Goal: Transaction & Acquisition: Purchase product/service

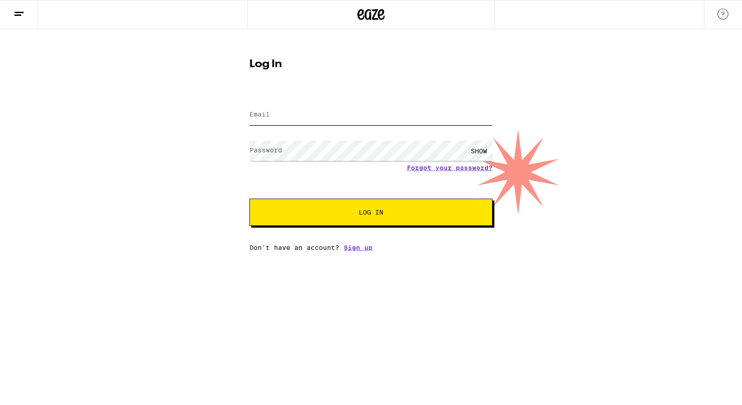
click at [272, 116] on input "Email" at bounding box center [370, 115] width 243 height 20
type input "[EMAIL_ADDRESS][DOMAIN_NAME]"
click at [249, 199] on button "Log In" at bounding box center [370, 212] width 243 height 27
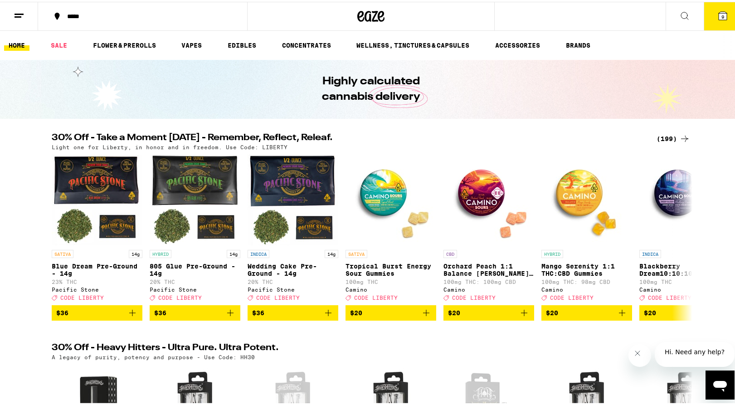
click at [718, 11] on icon at bounding box center [722, 14] width 8 height 8
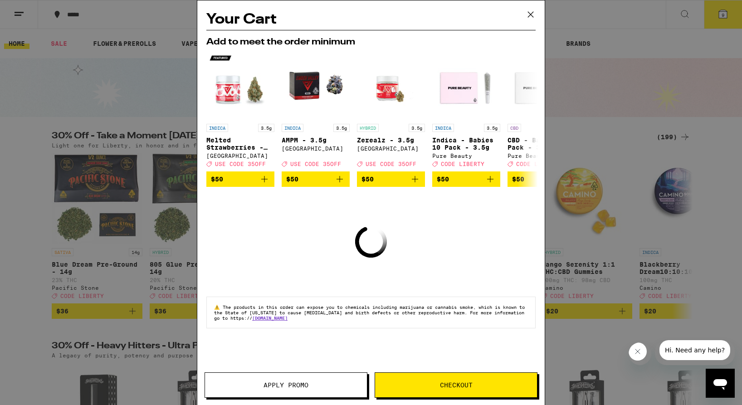
click at [533, 14] on icon at bounding box center [531, 15] width 14 height 14
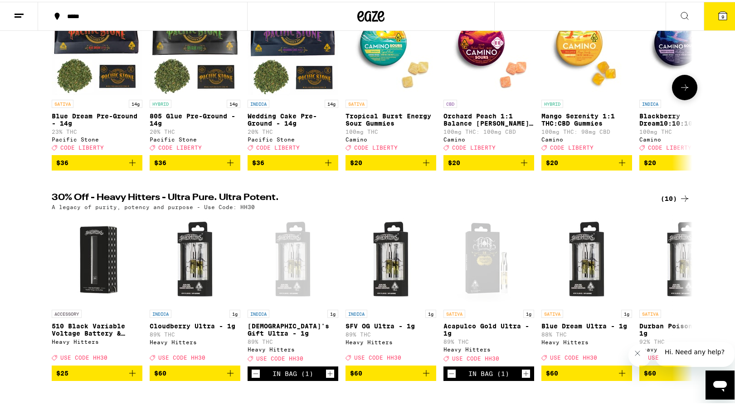
scroll to position [150, 0]
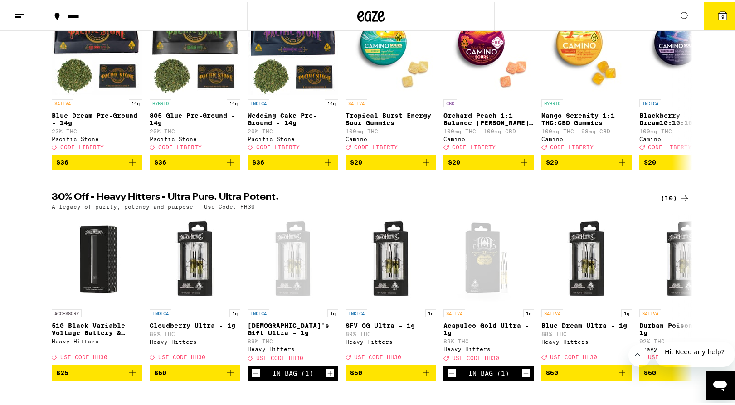
click at [719, 11] on icon at bounding box center [722, 14] width 8 height 8
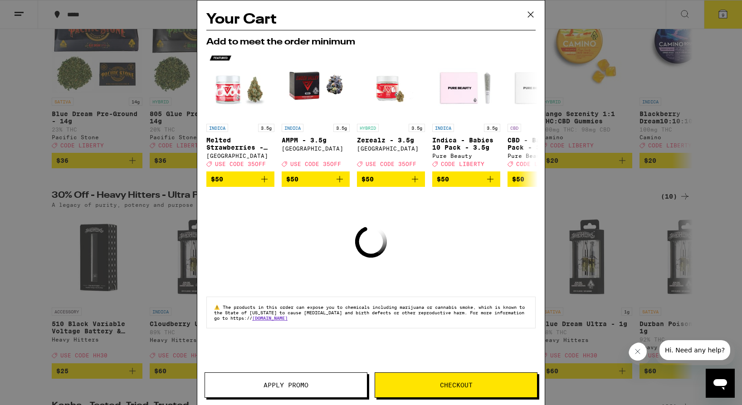
click at [531, 11] on icon at bounding box center [531, 15] width 14 height 14
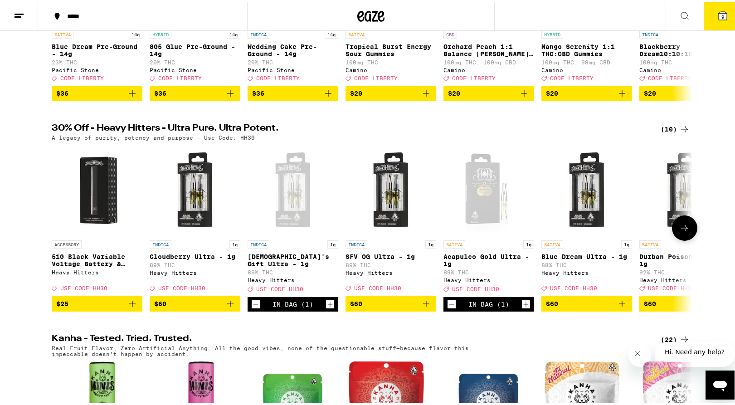
scroll to position [233, 0]
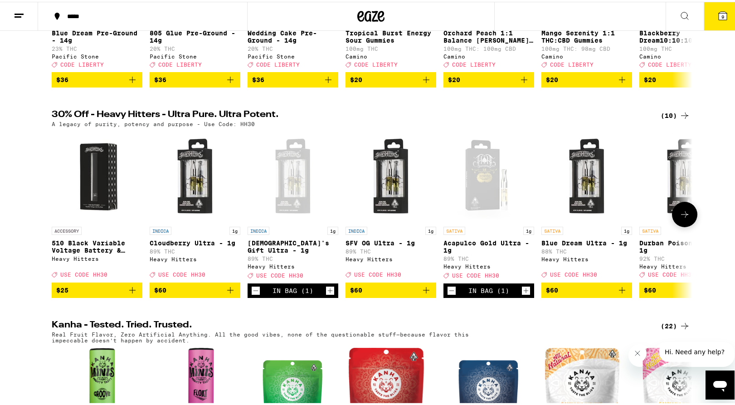
click at [100, 189] on img "Open page for 510 Black Variable Voltage Battery & Charger from Heavy Hitters" at bounding box center [97, 175] width 91 height 91
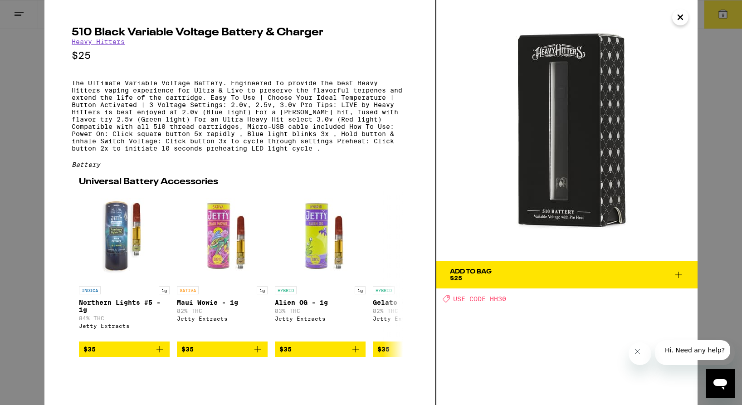
click at [677, 16] on icon "Close" at bounding box center [679, 17] width 11 height 14
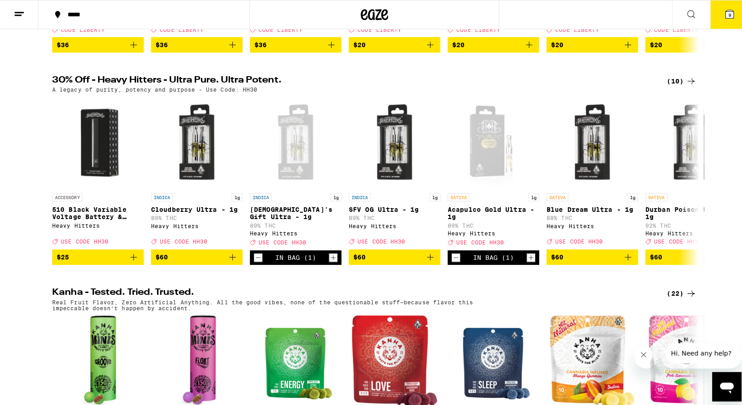
scroll to position [268, 0]
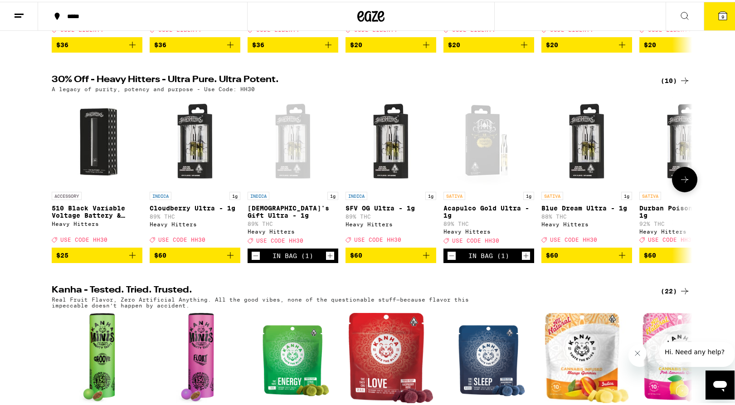
click at [91, 142] on img "Open page for 510 Black Variable Voltage Battery & Charger from Heavy Hitters" at bounding box center [97, 140] width 91 height 91
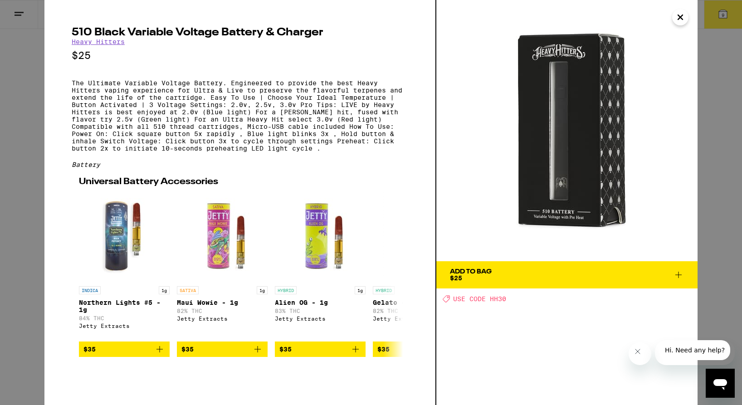
click at [679, 275] on icon at bounding box center [678, 274] width 11 height 11
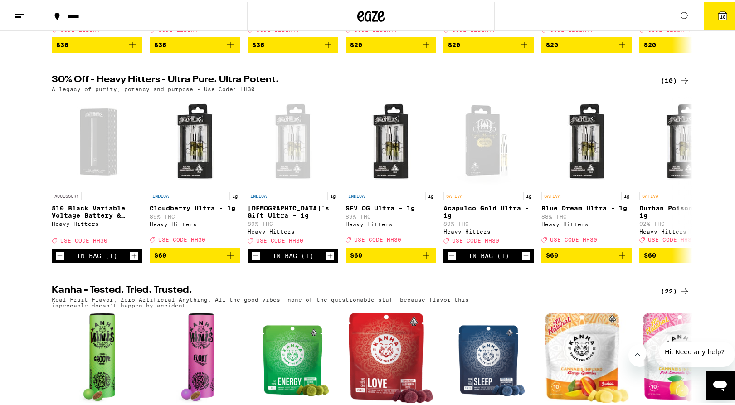
click at [720, 13] on icon at bounding box center [722, 14] width 11 height 11
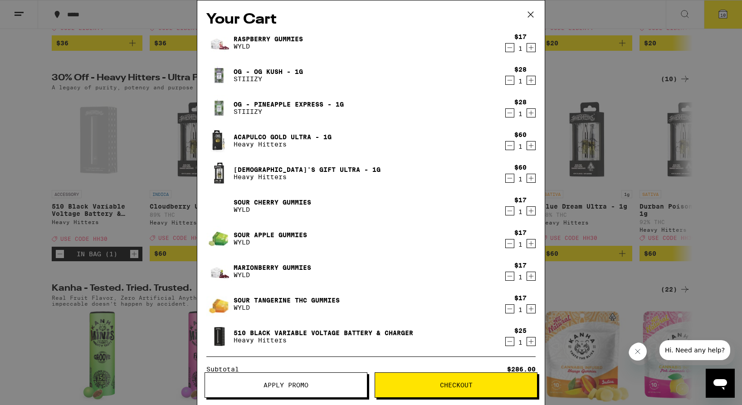
click at [505, 50] on icon "Decrement" at bounding box center [509, 47] width 8 height 11
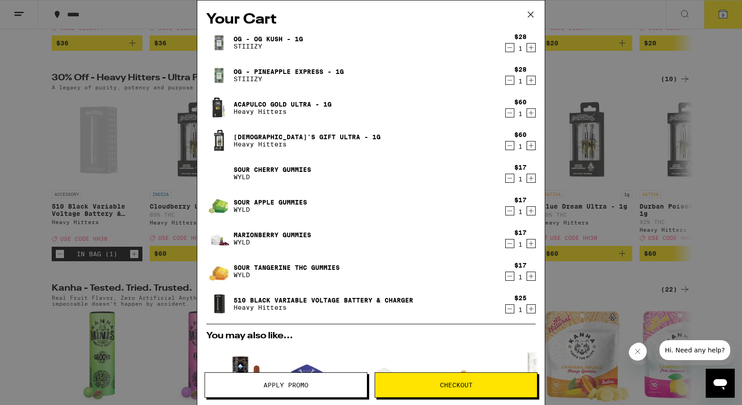
click at [505, 50] on icon "Decrement" at bounding box center [509, 47] width 8 height 11
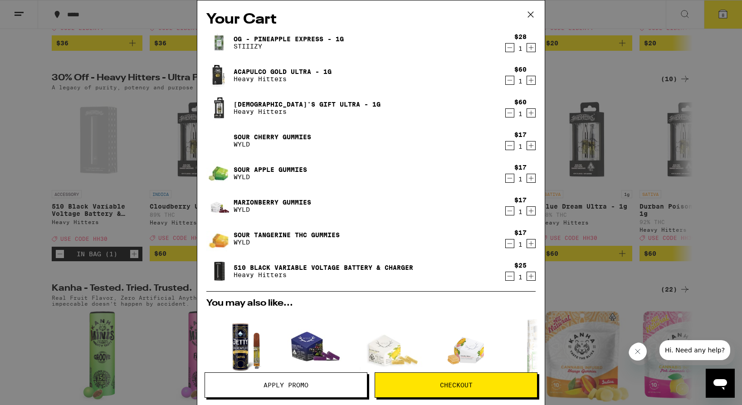
click at [505, 50] on icon "Decrement" at bounding box center [509, 47] width 8 height 11
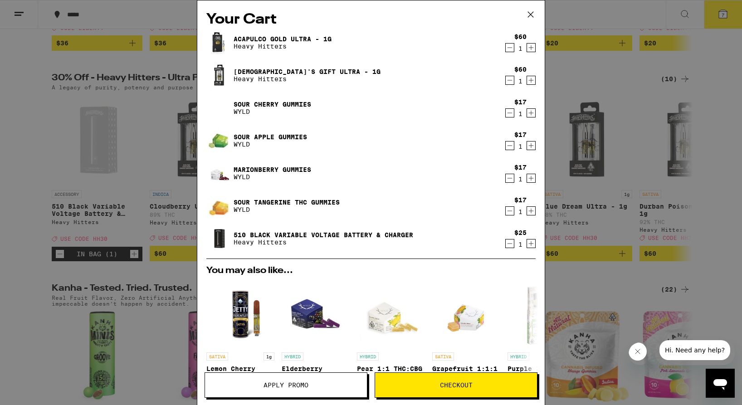
click at [505, 50] on icon "Decrement" at bounding box center [509, 47] width 8 height 11
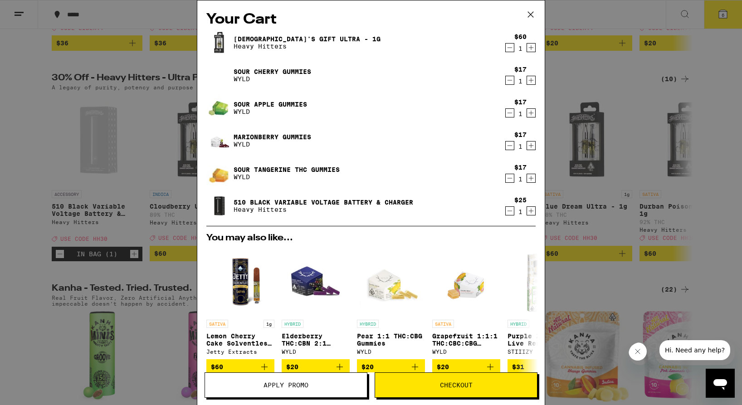
click at [505, 50] on icon "Decrement" at bounding box center [509, 47] width 8 height 11
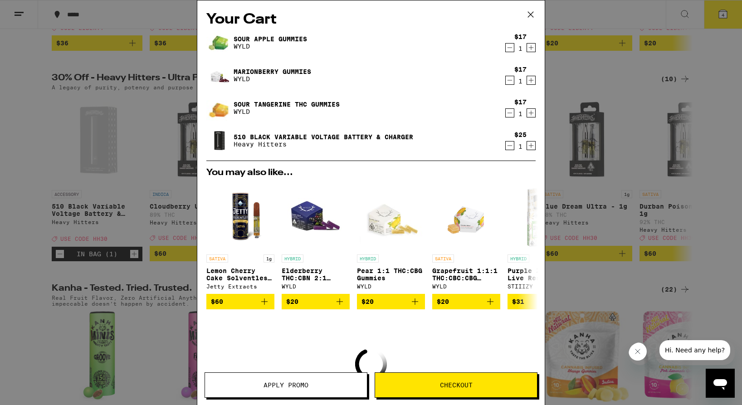
click at [505, 50] on icon "Decrement" at bounding box center [509, 47] width 8 height 11
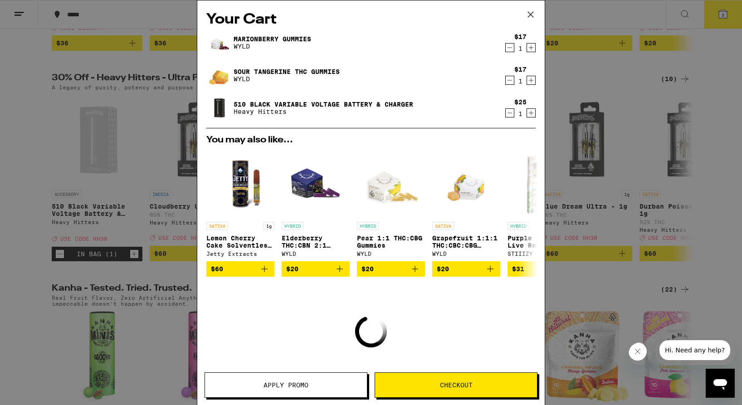
click at [505, 50] on icon "Decrement" at bounding box center [509, 47] width 8 height 11
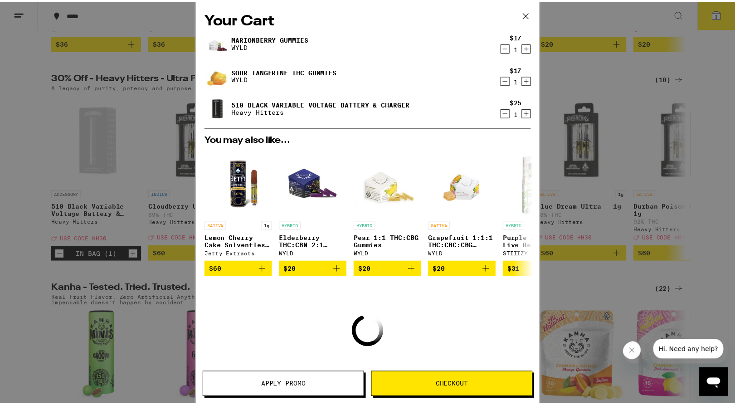
scroll to position [297, 0]
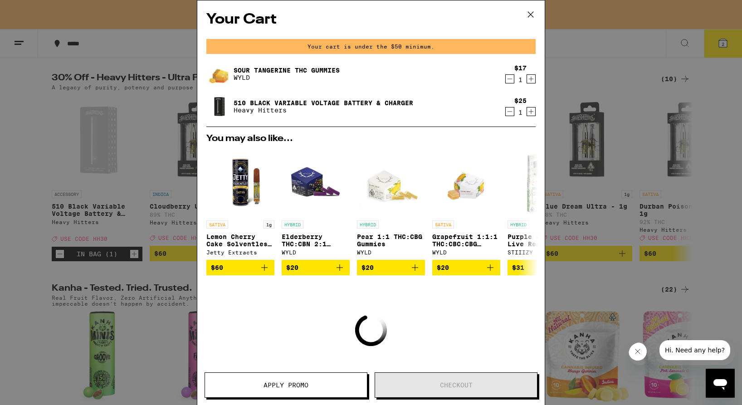
click at [505, 78] on icon "Decrement" at bounding box center [509, 78] width 8 height 11
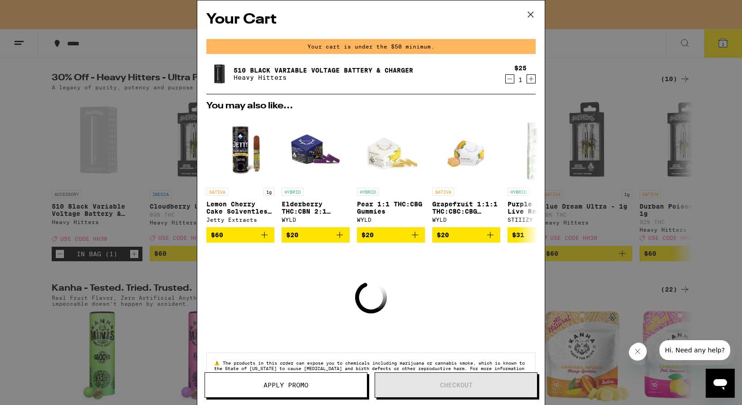
click at [149, 63] on div "Your Cart Your cart is under the $50 minimum. 510 Black Variable Voltage Batter…" at bounding box center [371, 202] width 742 height 405
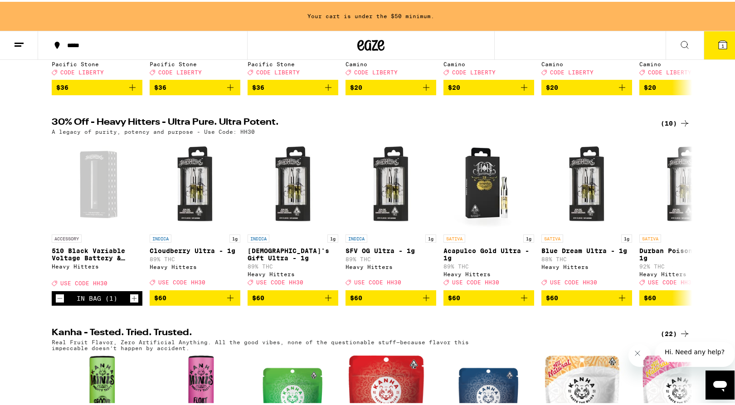
scroll to position [249, 0]
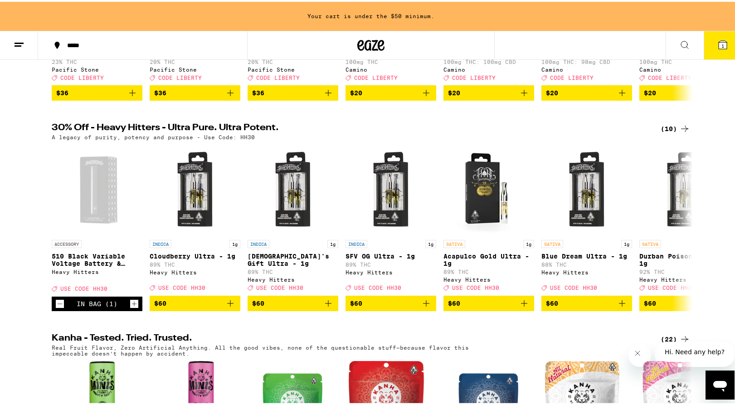
click at [664, 132] on div "(10)" at bounding box center [674, 126] width 29 height 11
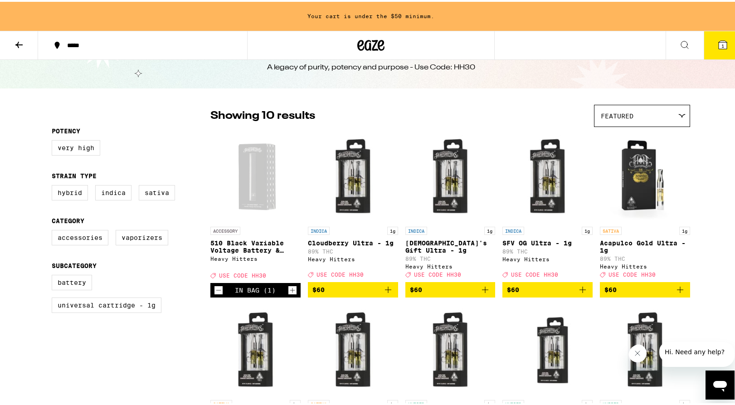
scroll to position [78, 0]
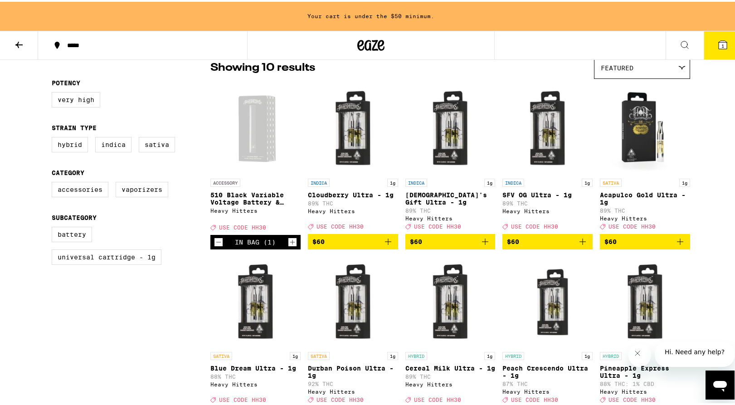
click at [579, 245] on icon "Add to bag" at bounding box center [582, 239] width 11 height 11
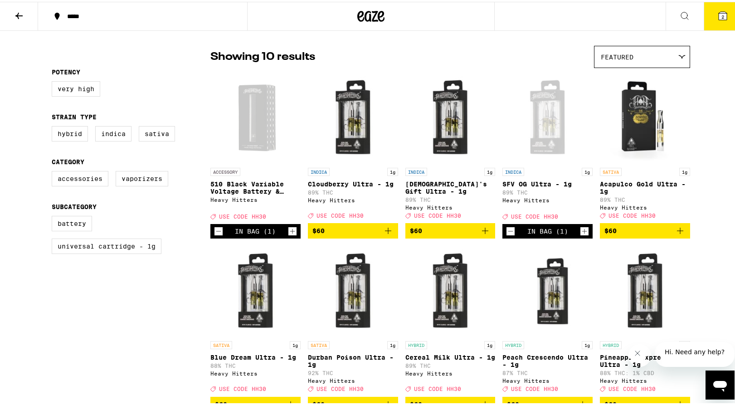
scroll to position [146, 0]
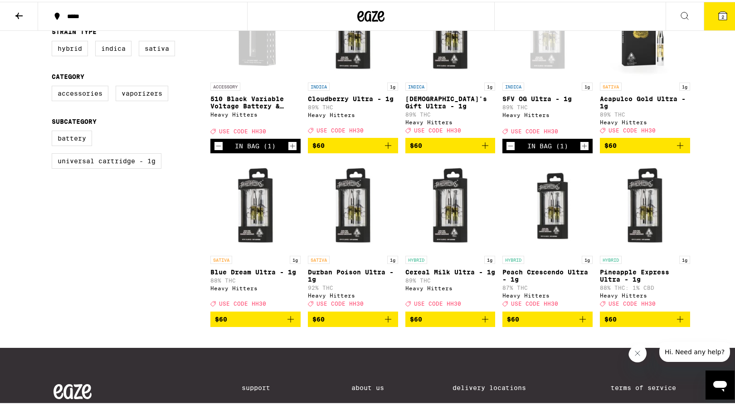
click at [386, 323] on icon "Add to bag" at bounding box center [388, 317] width 11 height 11
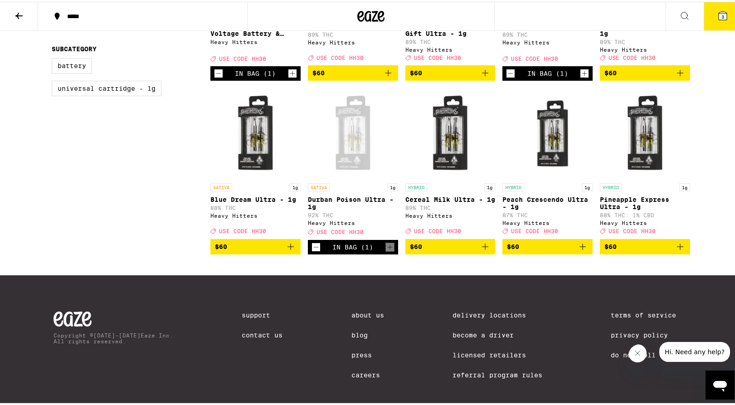
scroll to position [213, 0]
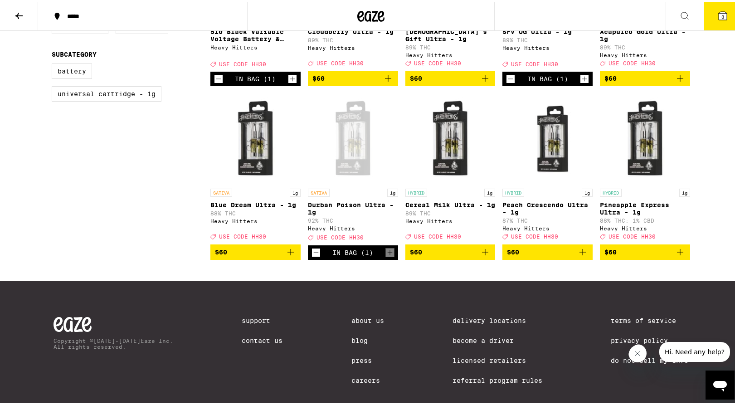
click at [483, 256] on icon "Add to bag" at bounding box center [485, 250] width 11 height 11
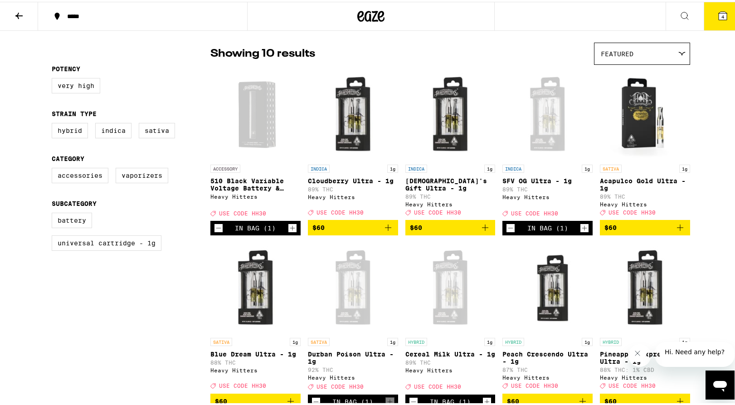
scroll to position [8, 0]
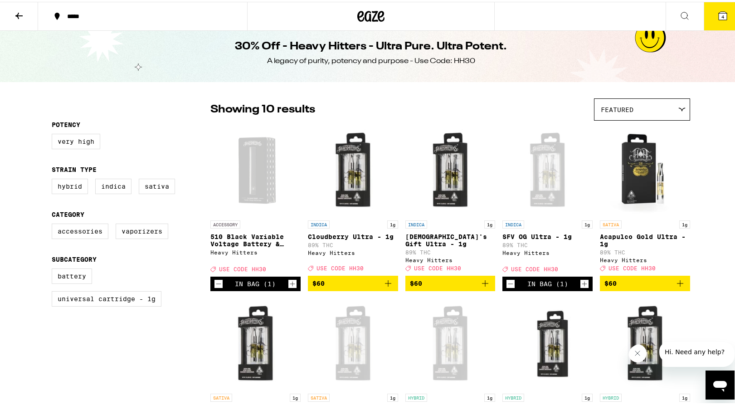
click at [15, 18] on icon at bounding box center [19, 14] width 11 height 11
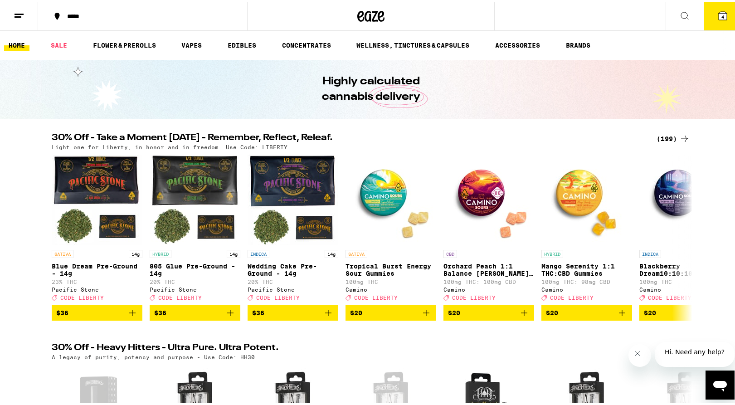
click at [717, 18] on icon at bounding box center [722, 14] width 11 height 11
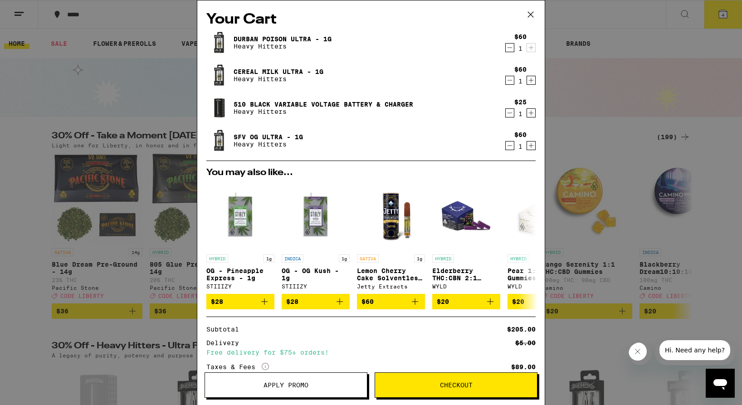
click at [301, 388] on span "Apply Promo" at bounding box center [285, 385] width 45 height 6
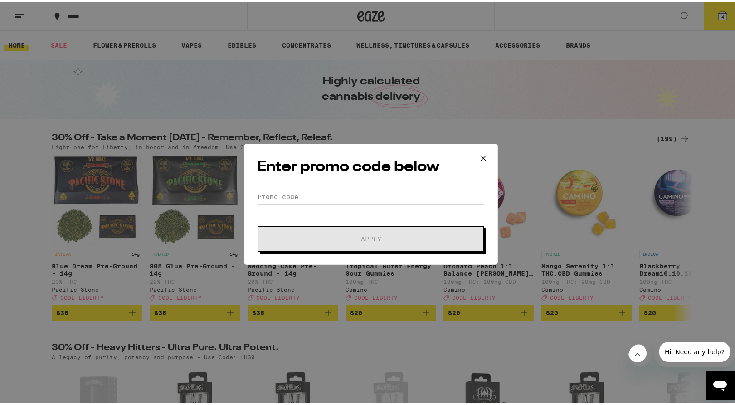
click at [330, 199] on input "Promo Code" at bounding box center [371, 195] width 228 height 14
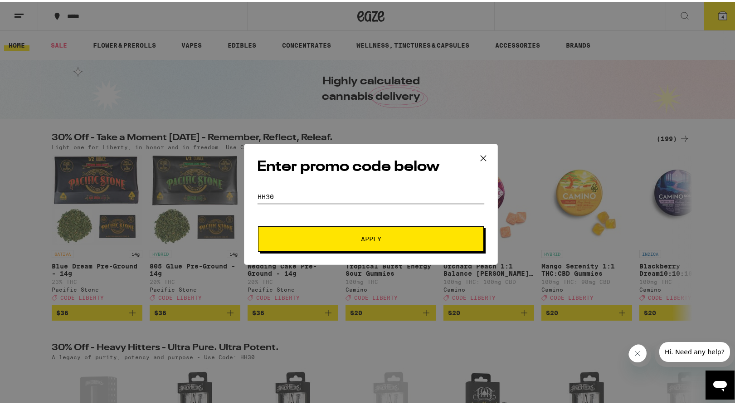
type input "hh30"
click at [315, 240] on button "Apply" at bounding box center [371, 236] width 226 height 25
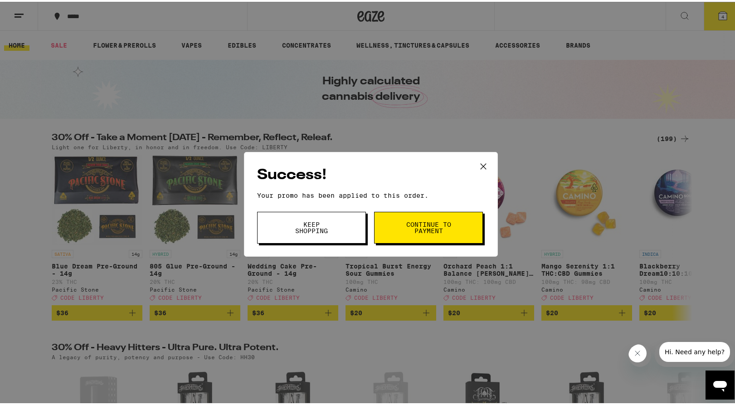
click at [418, 213] on button "Continue to payment" at bounding box center [428, 226] width 109 height 32
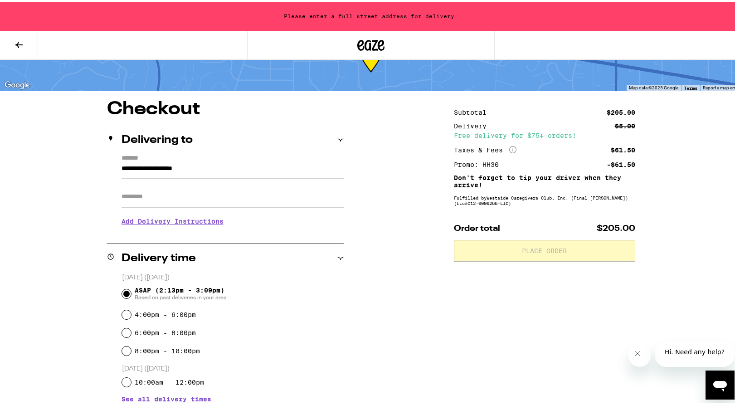
scroll to position [43, 0]
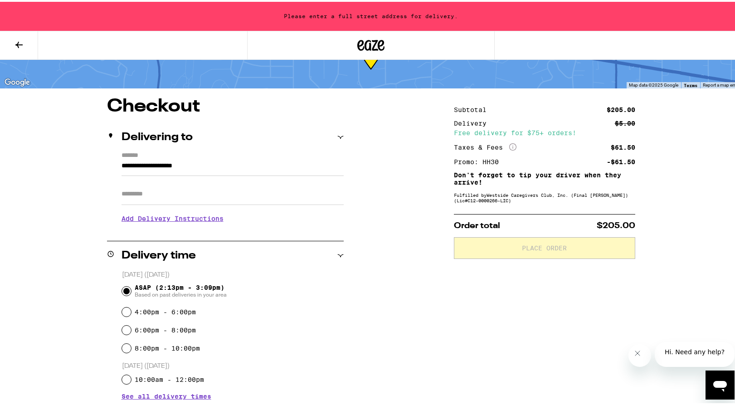
click at [169, 169] on input "**********" at bounding box center [232, 166] width 222 height 15
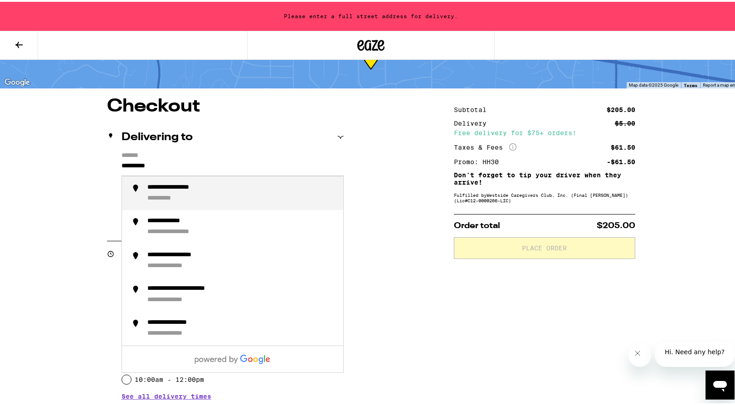
click at [171, 197] on div "**********" at bounding box center [167, 197] width 41 height 9
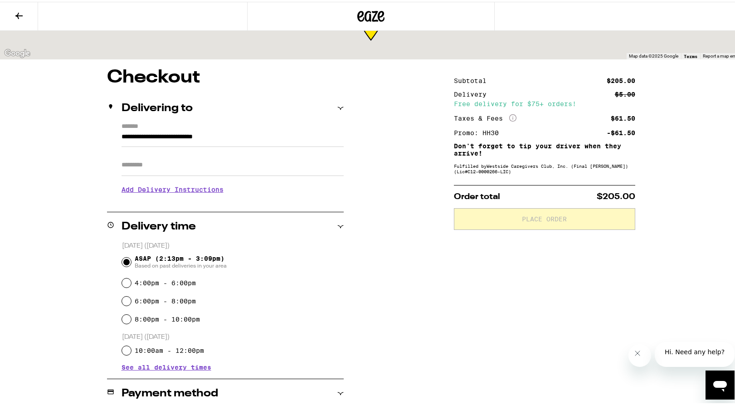
scroll to position [14, 0]
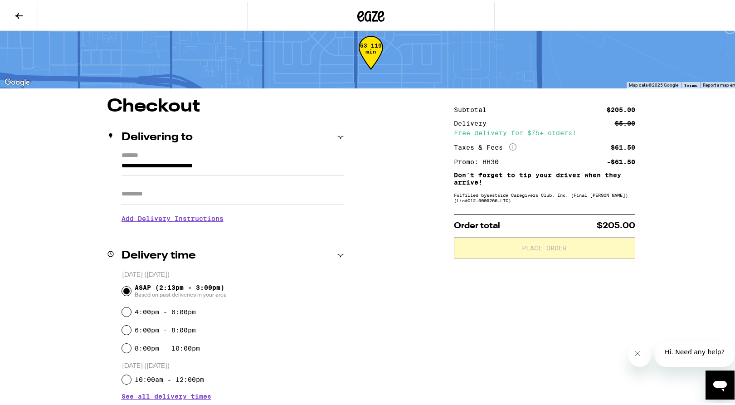
click at [253, 162] on input "**********" at bounding box center [232, 166] width 222 height 15
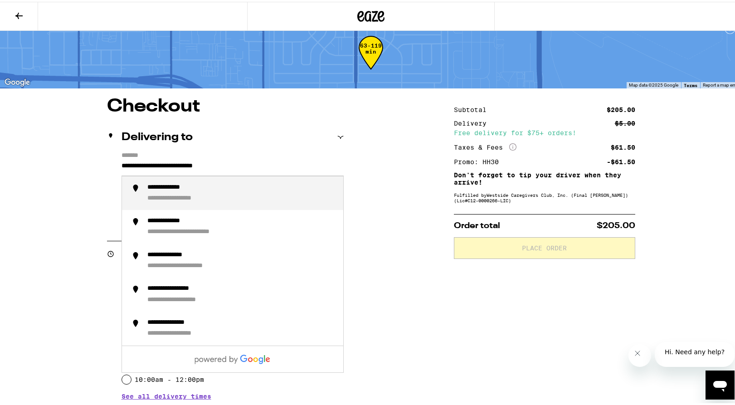
click at [280, 192] on div "**********" at bounding box center [241, 191] width 189 height 19
type input "**********"
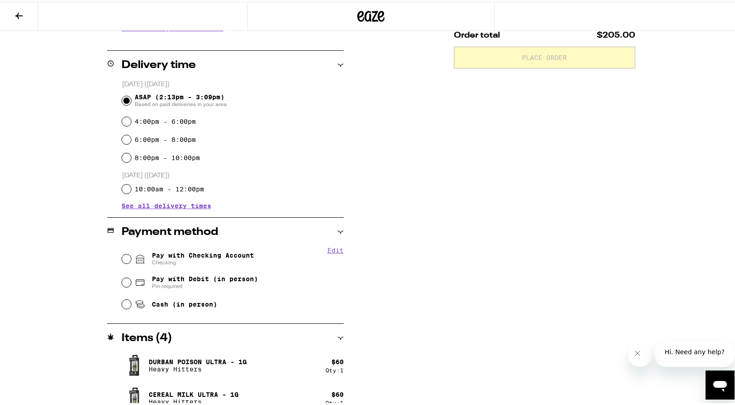
scroll to position [207, 0]
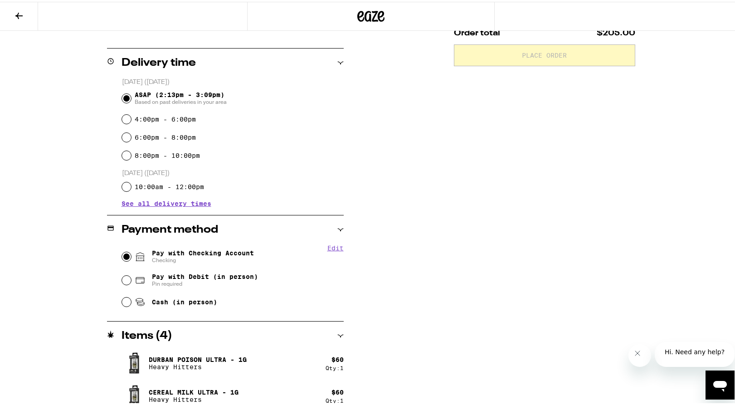
click at [125, 257] on input "Pay with Checking Account Checking" at bounding box center [126, 254] width 9 height 9
radio input "true"
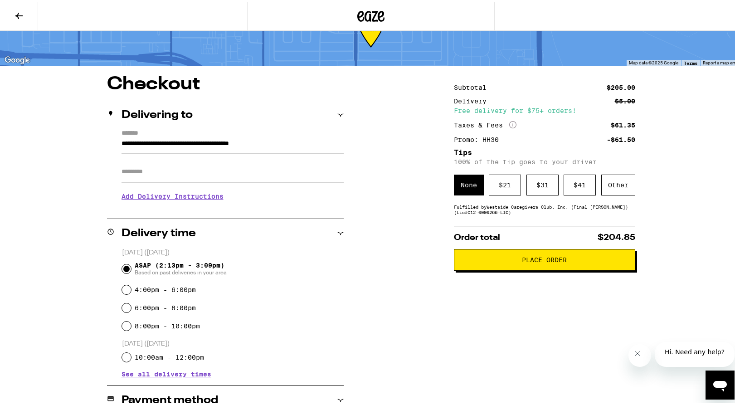
scroll to position [0, 0]
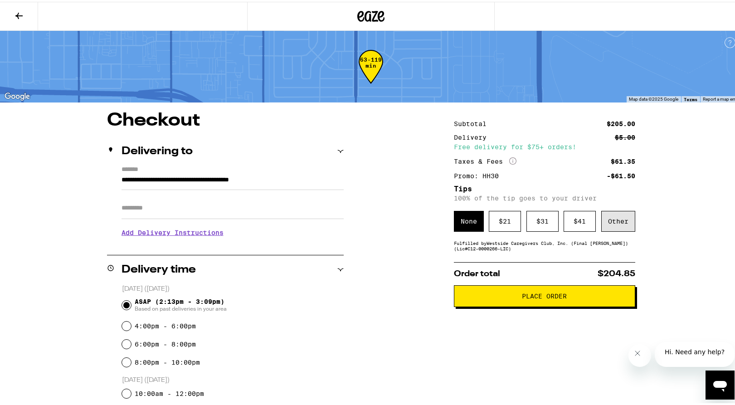
click at [608, 219] on div "Other" at bounding box center [618, 219] width 34 height 21
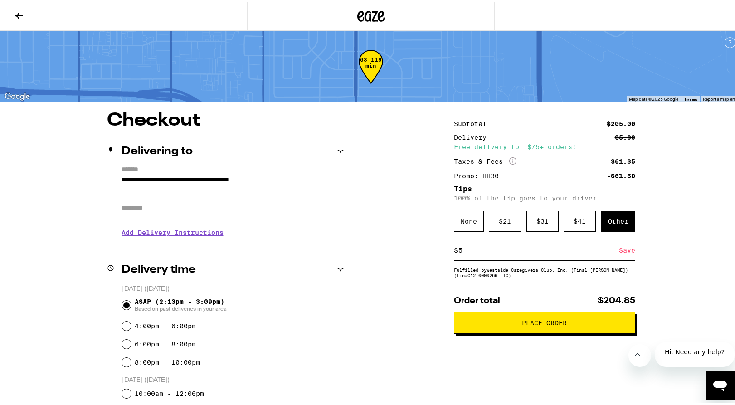
type input "5"
click at [623, 249] on div "Save" at bounding box center [627, 248] width 16 height 20
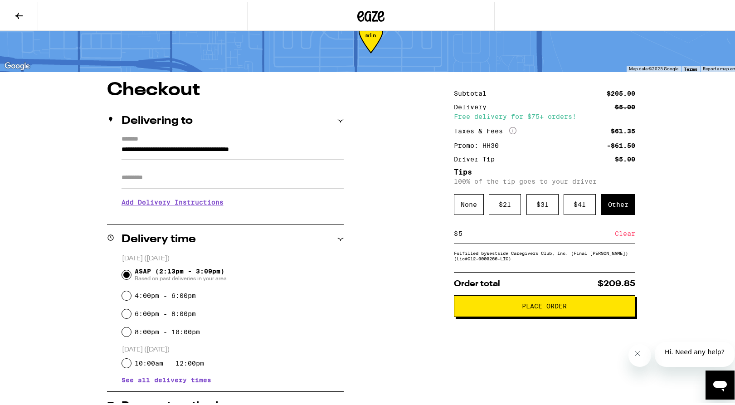
scroll to position [37, 0]
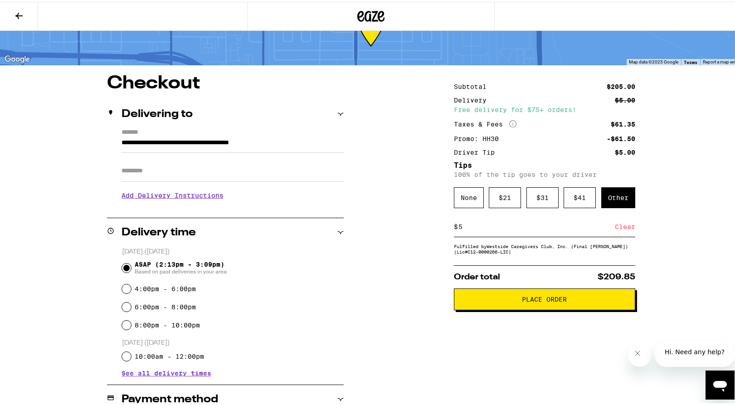
click at [541, 306] on button "Place Order" at bounding box center [544, 297] width 181 height 22
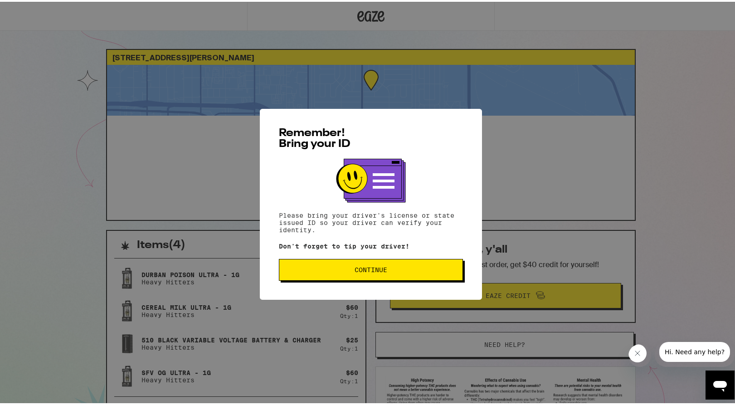
click at [378, 271] on span "Continue" at bounding box center [370, 268] width 33 height 6
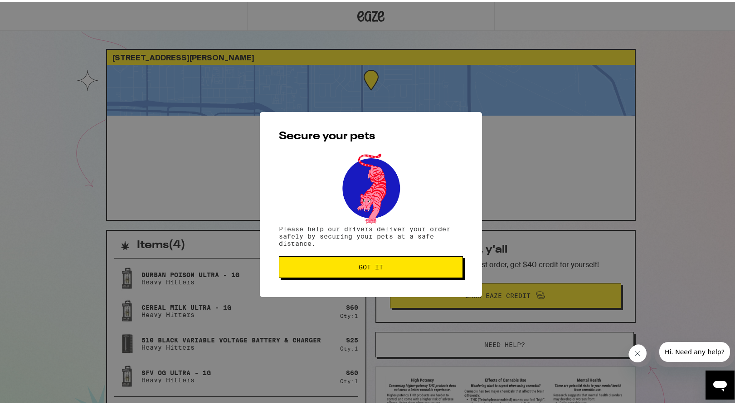
click at [378, 272] on button "Got it" at bounding box center [371, 265] width 184 height 22
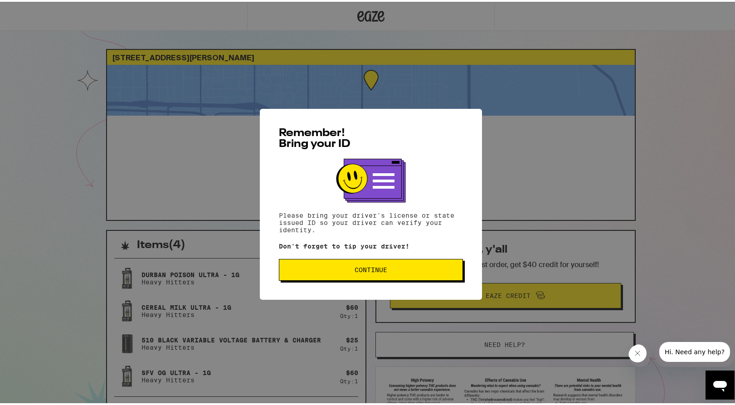
click at [372, 269] on span "Continue" at bounding box center [370, 268] width 33 height 6
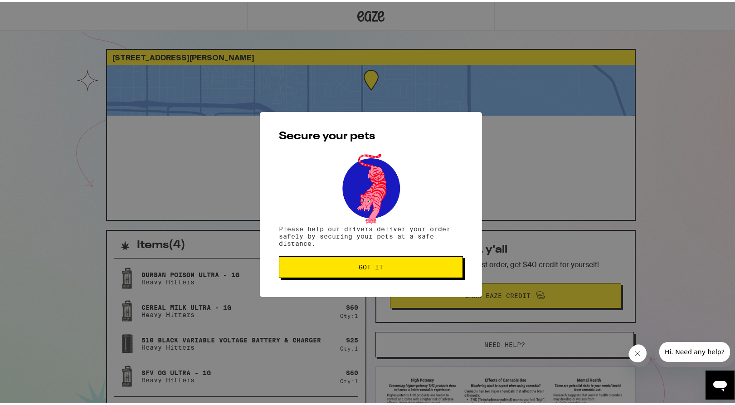
click at [372, 268] on span "Got it" at bounding box center [371, 265] width 24 height 6
